Goal: Task Accomplishment & Management: Complete application form

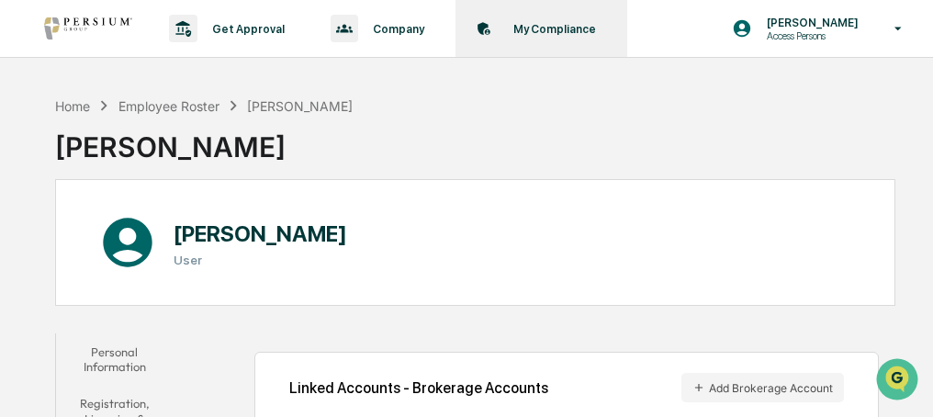
click at [574, 23] on p "My Compliance" at bounding box center [552, 29] width 107 height 14
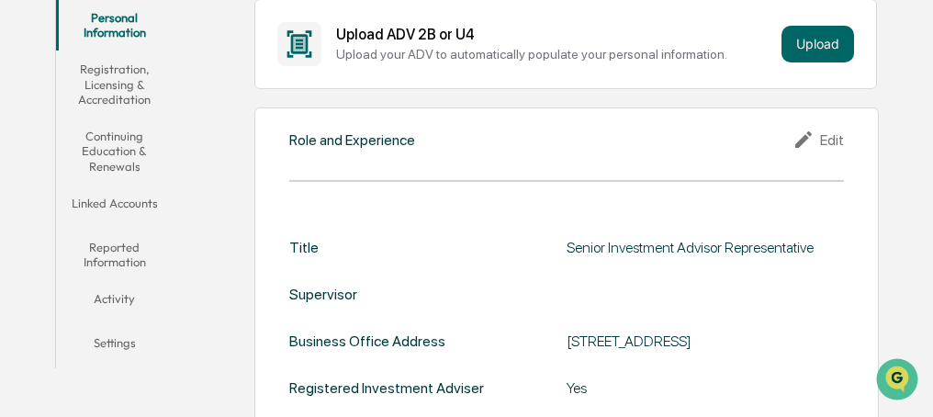
scroll to position [367, 0]
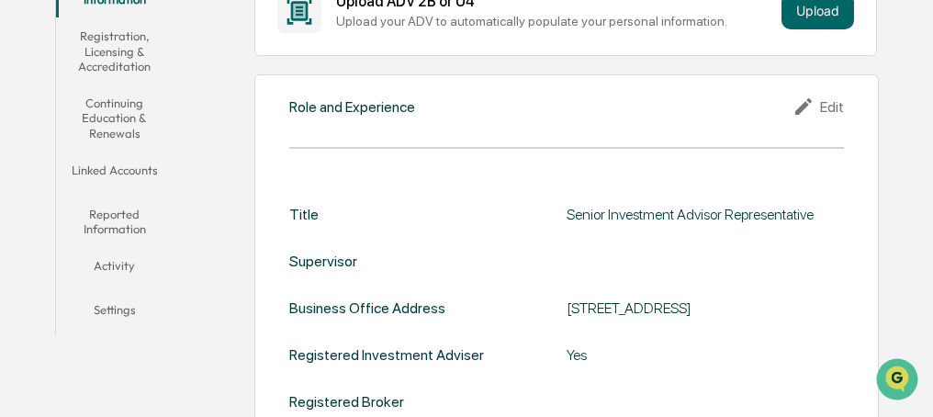
click at [109, 213] on button "Reported Information" at bounding box center [114, 222] width 117 height 52
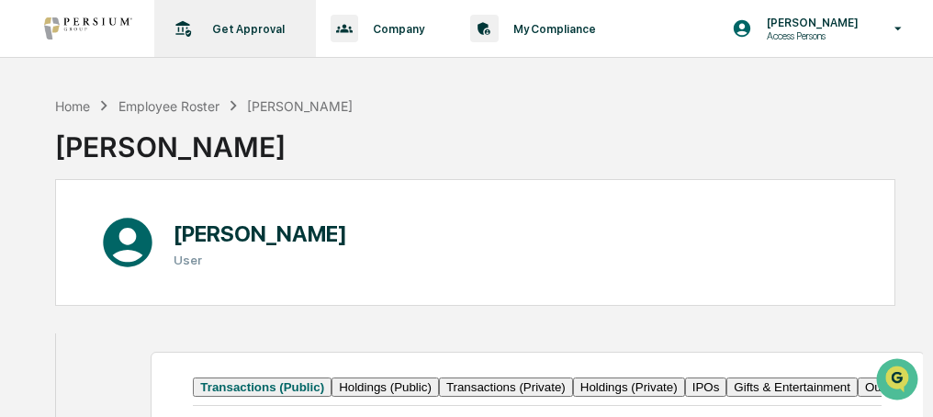
click at [254, 30] on p "Get Approval" at bounding box center [245, 29] width 96 height 14
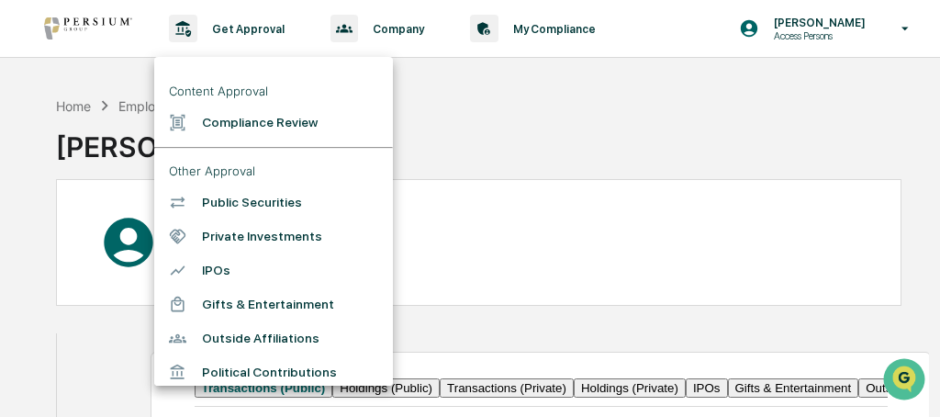
click at [542, 27] on div at bounding box center [470, 208] width 940 height 417
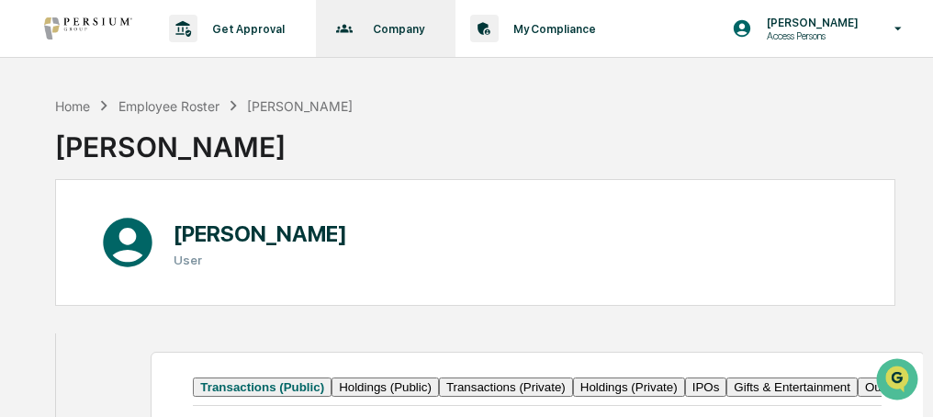
click at [389, 26] on p "Company" at bounding box center [395, 29] width 75 height 14
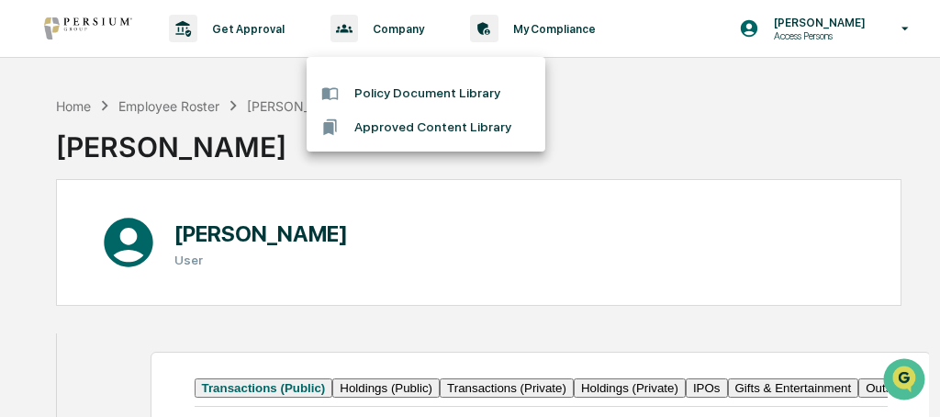
click at [564, 27] on div at bounding box center [470, 208] width 940 height 417
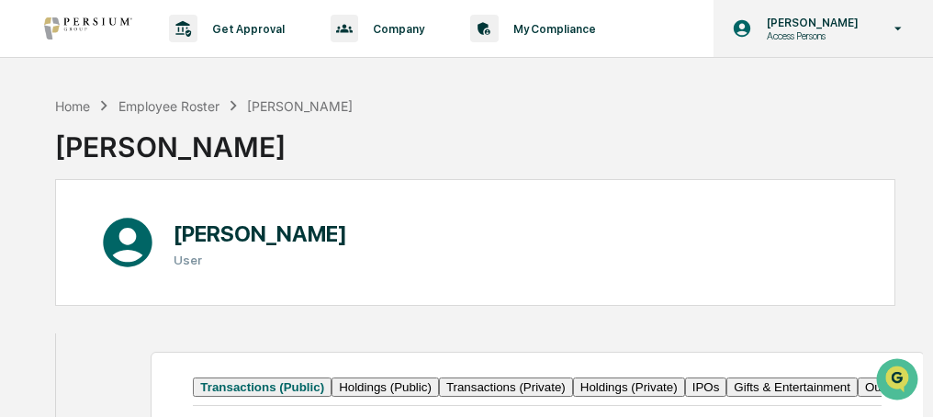
click at [896, 28] on icon at bounding box center [898, 29] width 7 height 4
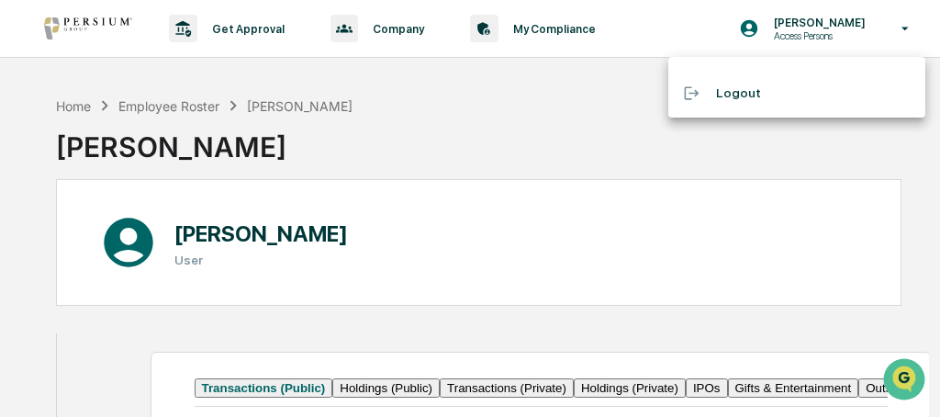
click at [567, 33] on div at bounding box center [470, 208] width 940 height 417
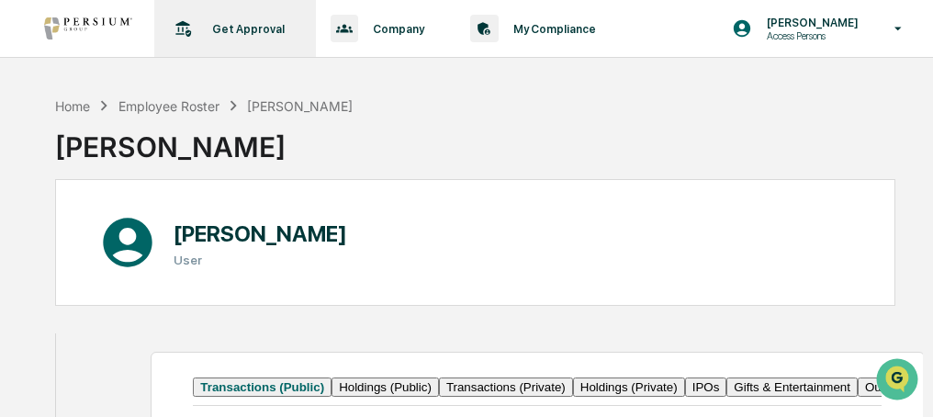
click at [252, 28] on p "Get Approval" at bounding box center [245, 29] width 96 height 14
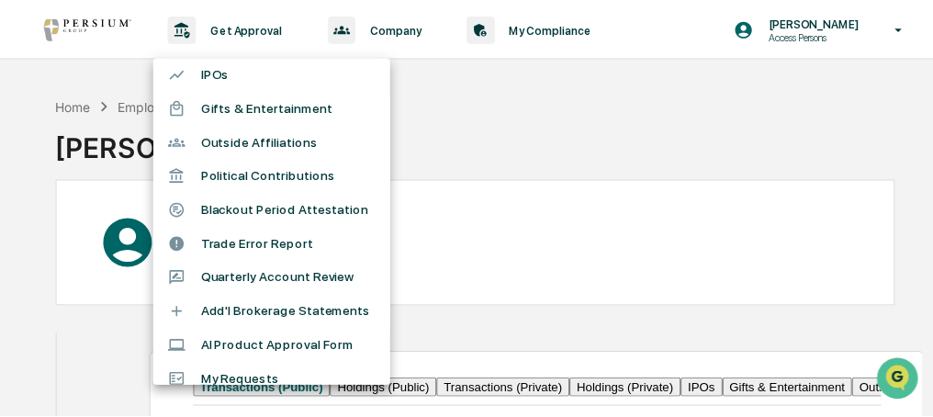
scroll to position [220, 0]
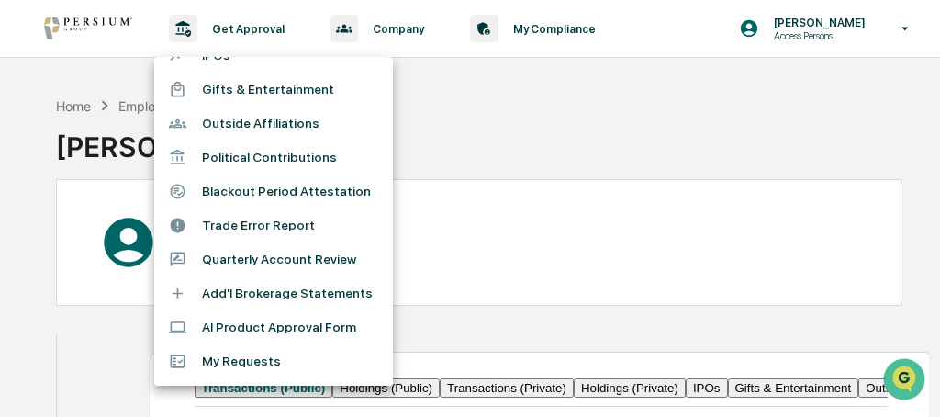
click at [298, 294] on li "Add'l Brokerage Statements" at bounding box center [273, 293] width 239 height 34
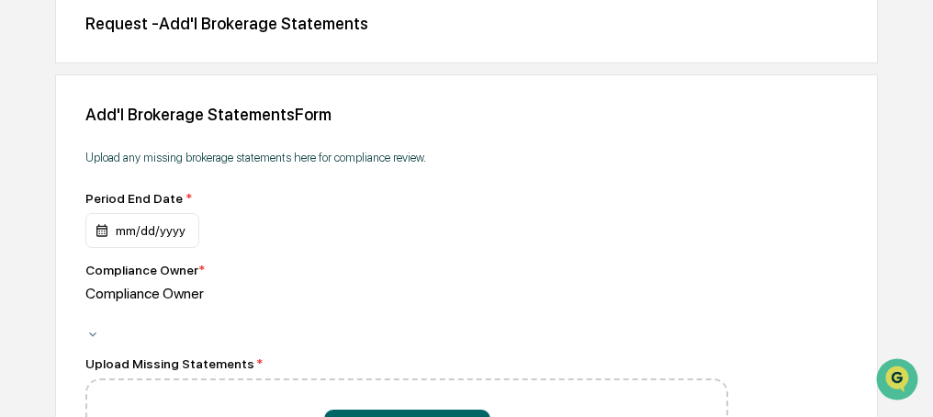
scroll to position [220, 0]
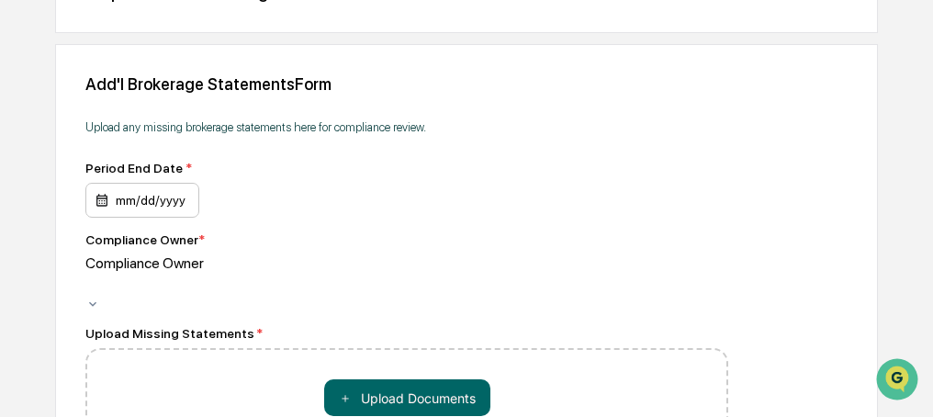
click at [126, 200] on div "mm/dd/yyyy" at bounding box center [142, 200] width 114 height 35
click at [163, 262] on div "Compliance Owner" at bounding box center [222, 275] width 275 height 42
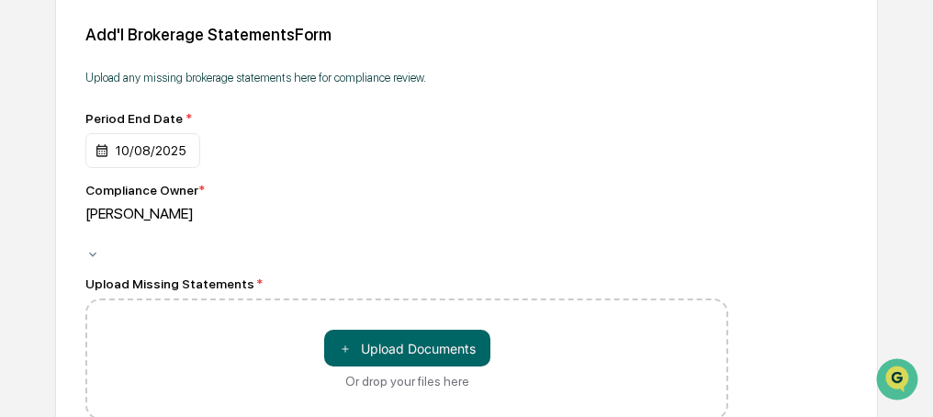
scroll to position [294, 0]
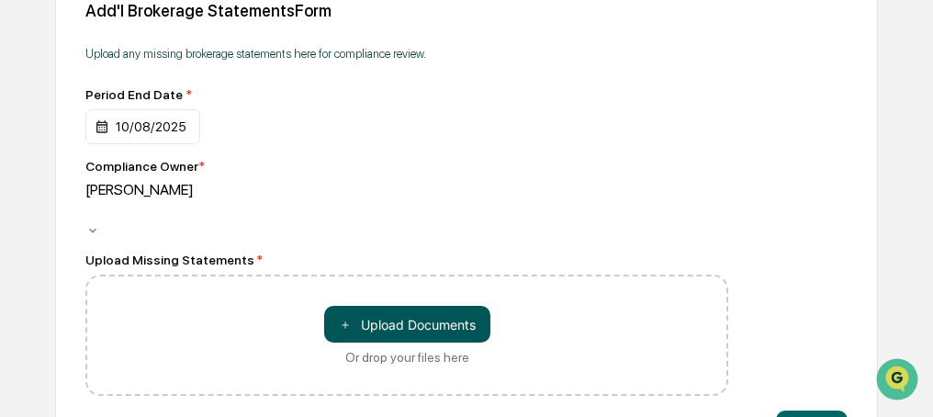
click at [398, 306] on button "＋ Upload Documents" at bounding box center [407, 324] width 166 height 37
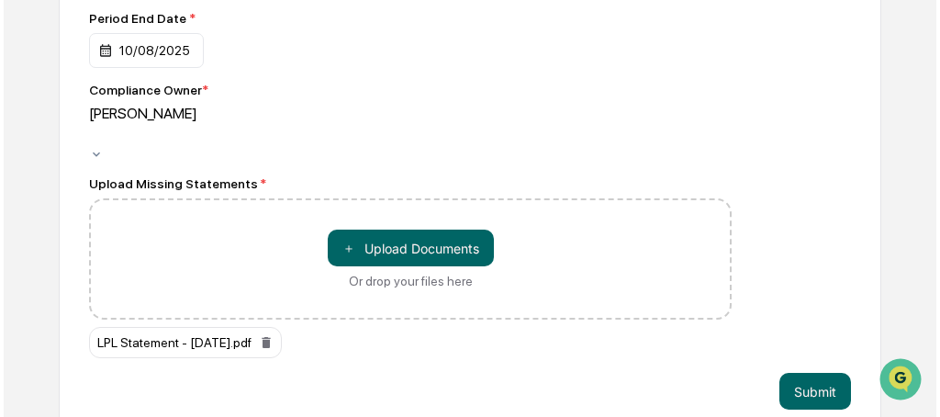
scroll to position [370, 0]
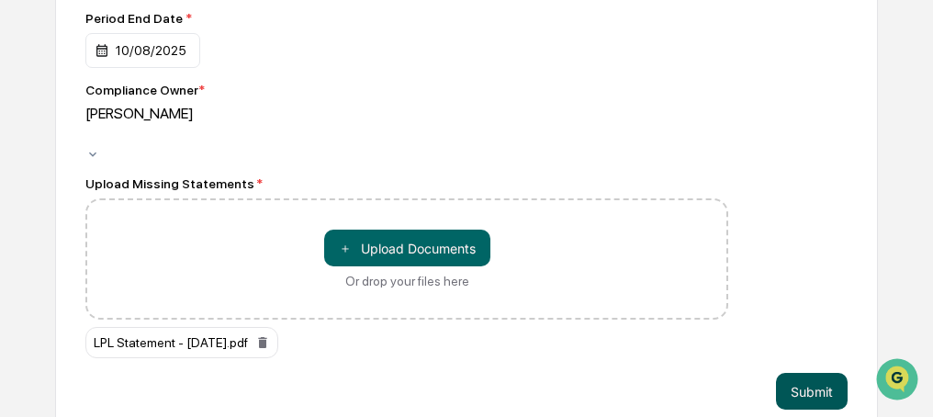
click at [806, 373] on button "Submit" at bounding box center [812, 391] width 72 height 37
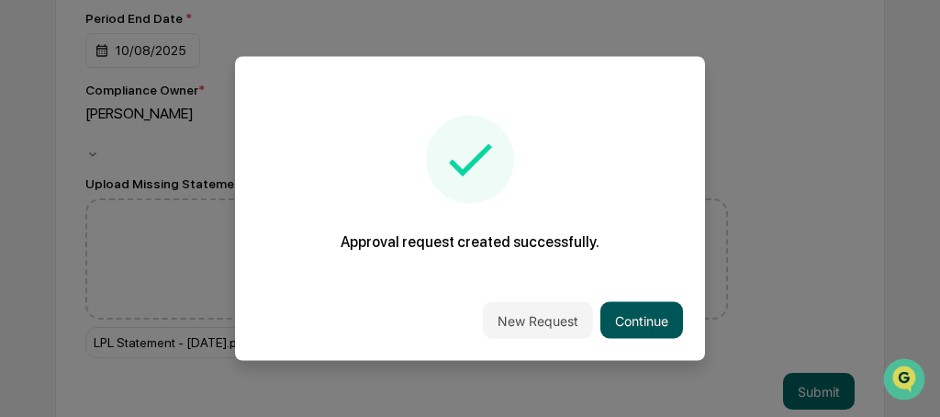
click at [655, 312] on button "Continue" at bounding box center [642, 320] width 83 height 37
